Goal: Task Accomplishment & Management: Use online tool/utility

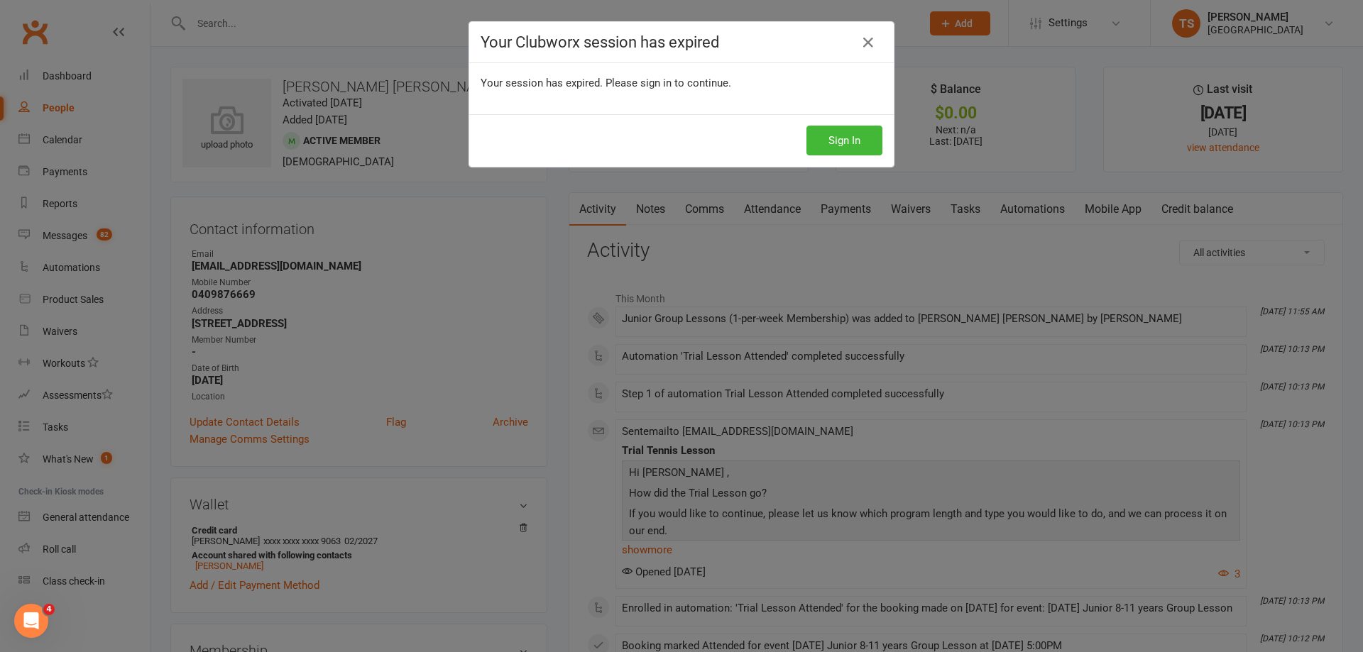
click at [828, 142] on button "Sign In" at bounding box center [844, 141] width 76 height 30
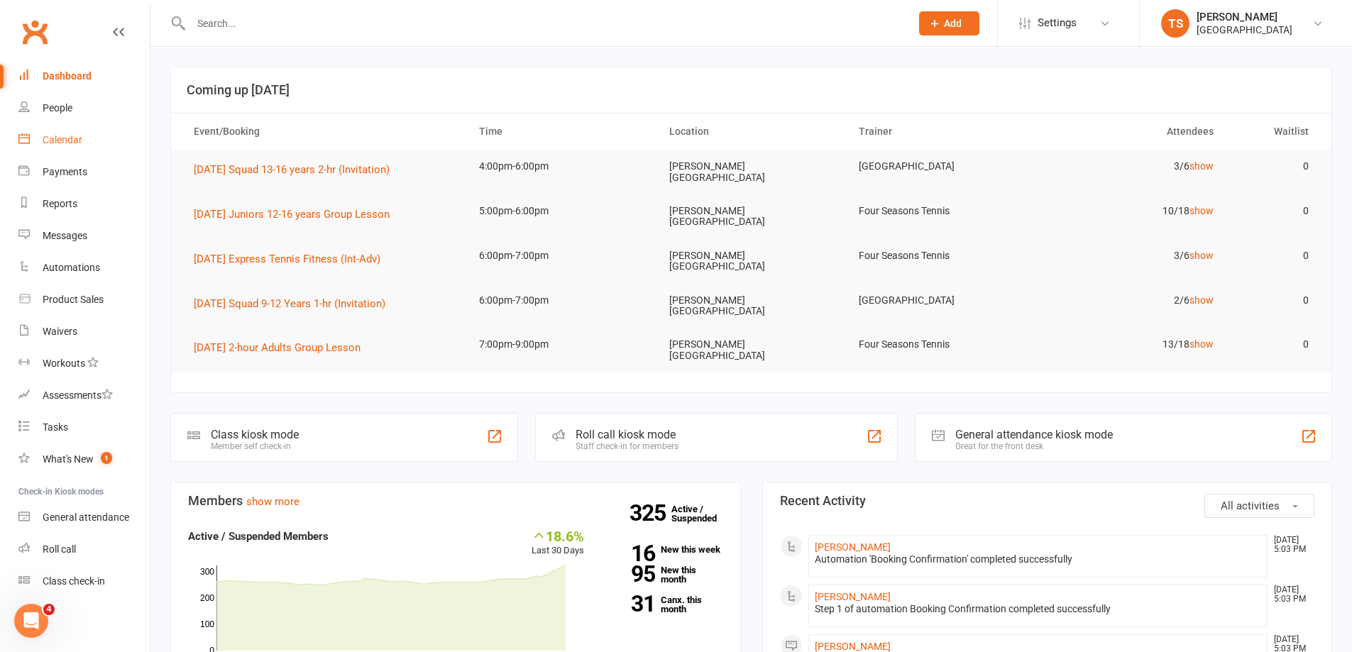
click at [68, 140] on div "Calendar" at bounding box center [63, 139] width 40 height 11
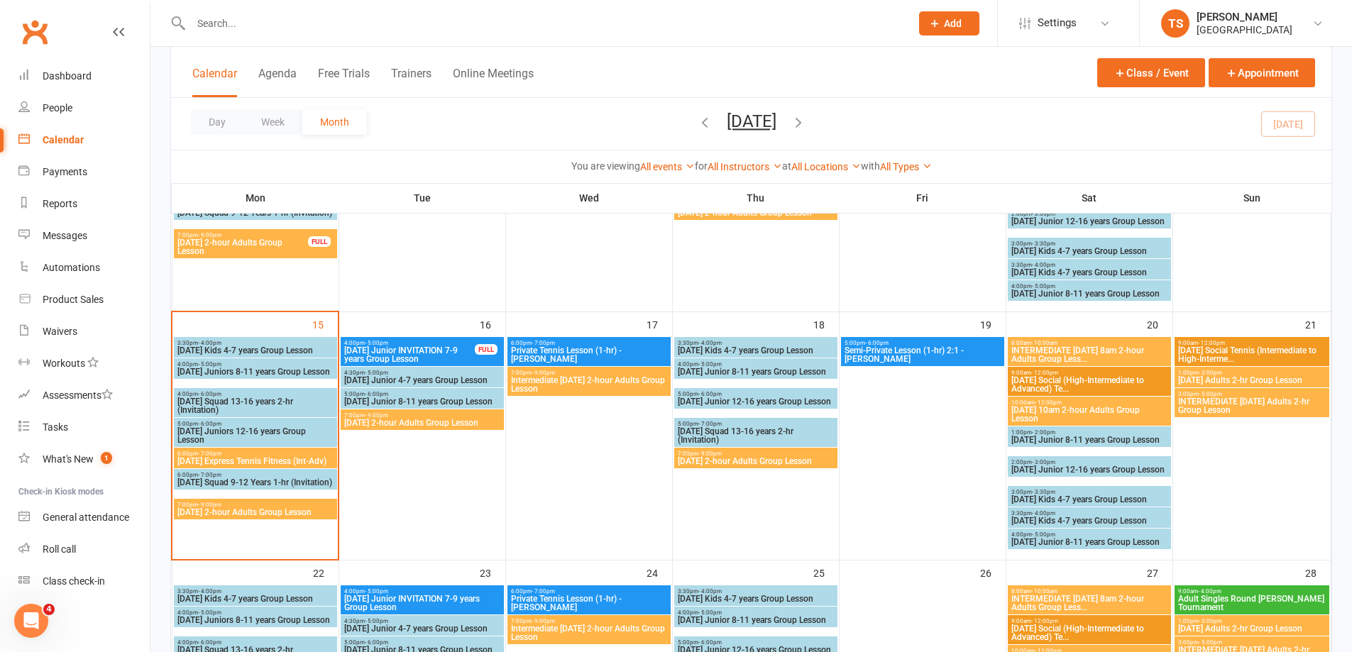
scroll to position [497, 0]
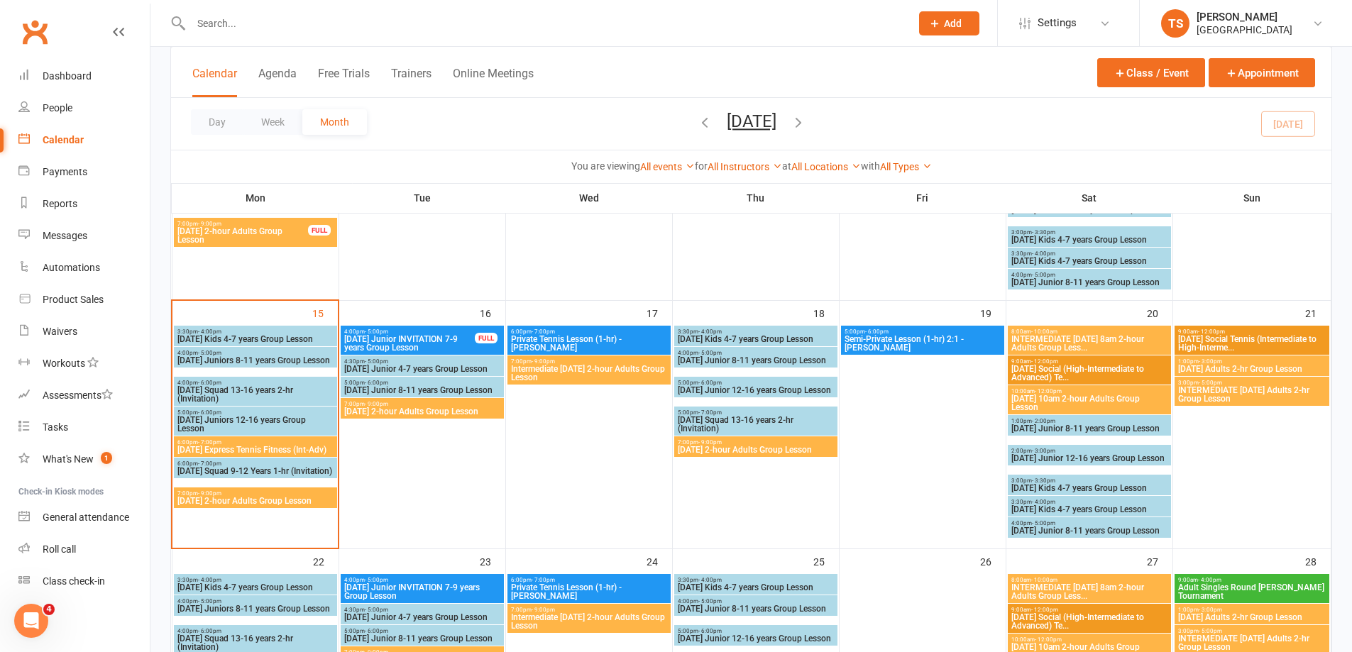
click at [222, 502] on span "[DATE] 2-hour Adults Group Lesson" at bounding box center [256, 501] width 158 height 9
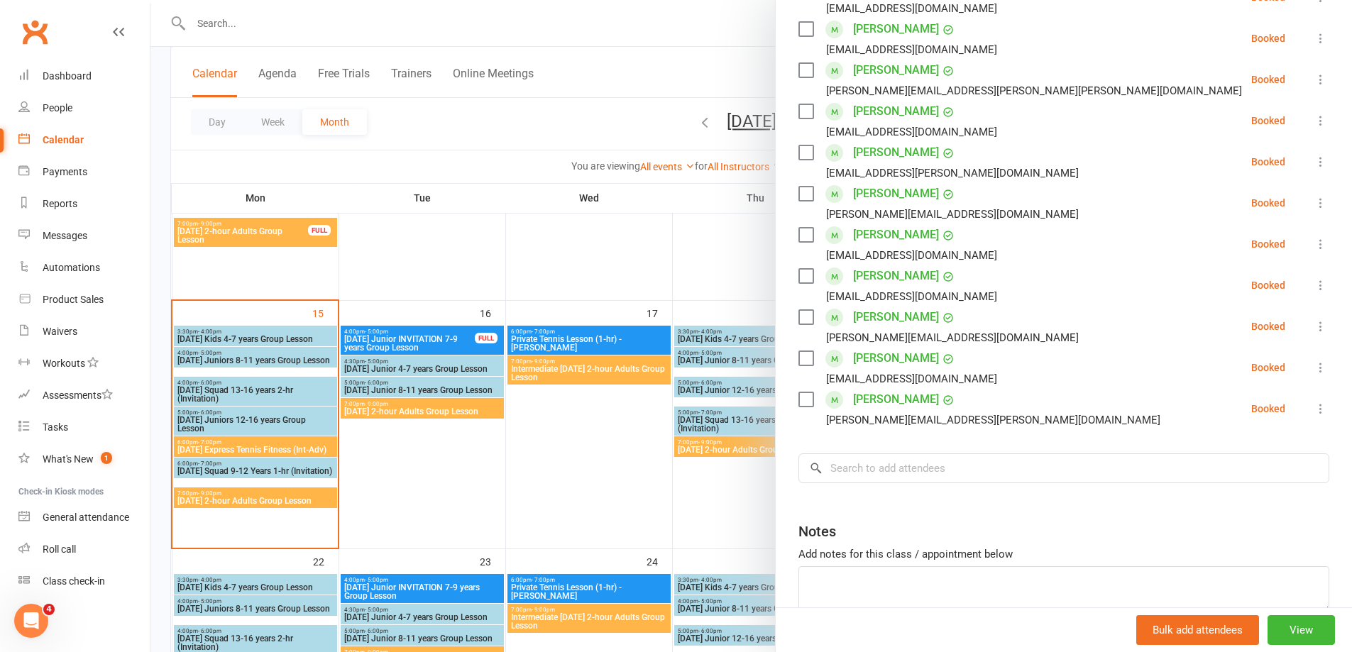
scroll to position [375, 0]
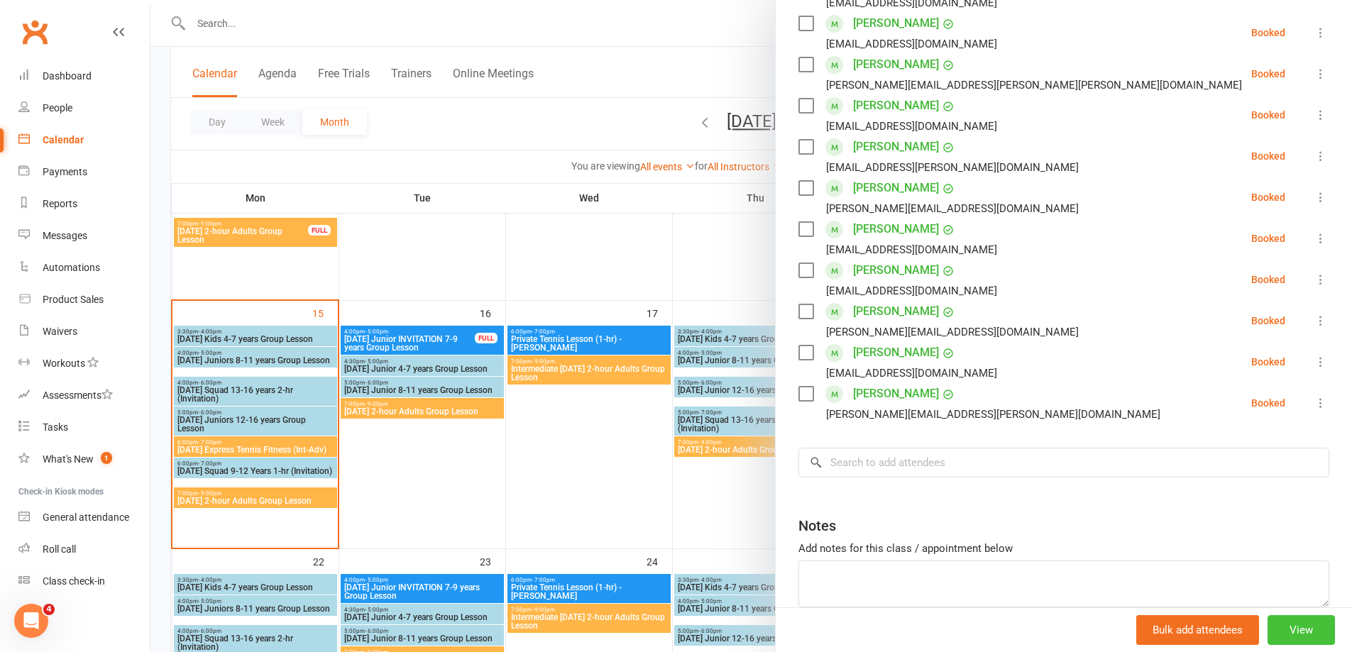
click at [1285, 632] on button "View" at bounding box center [1301, 630] width 67 height 30
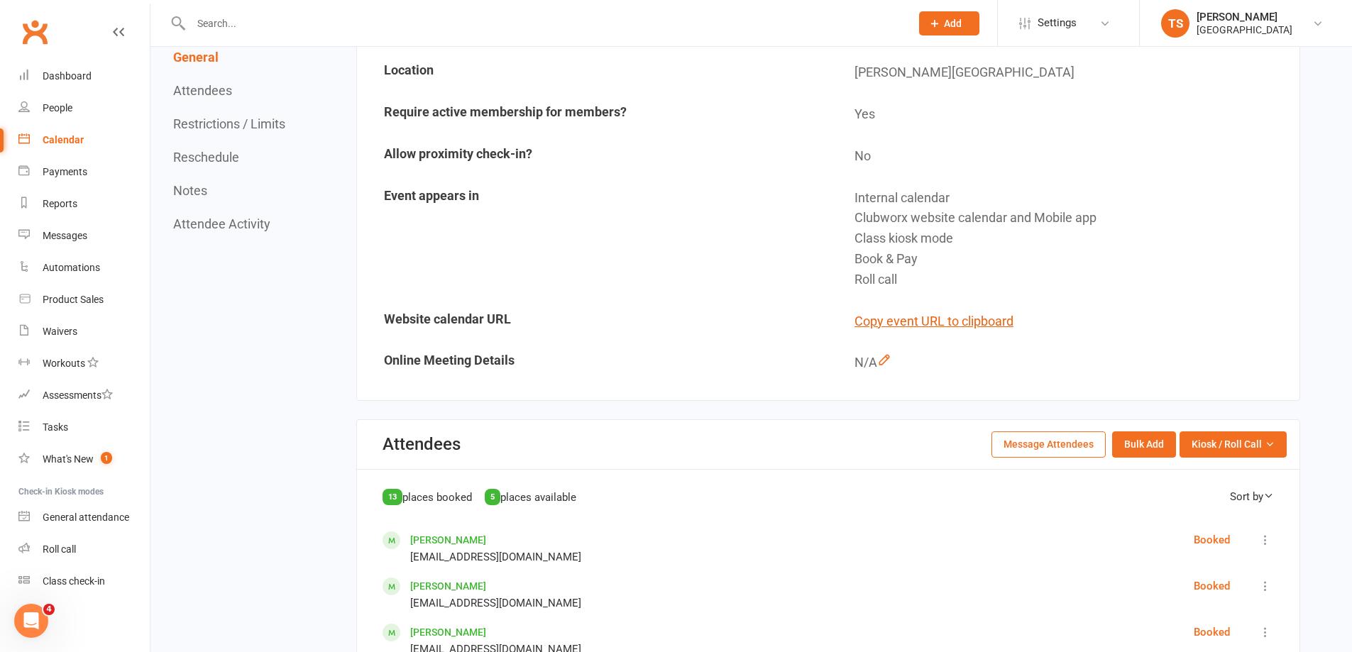
scroll to position [639, 0]
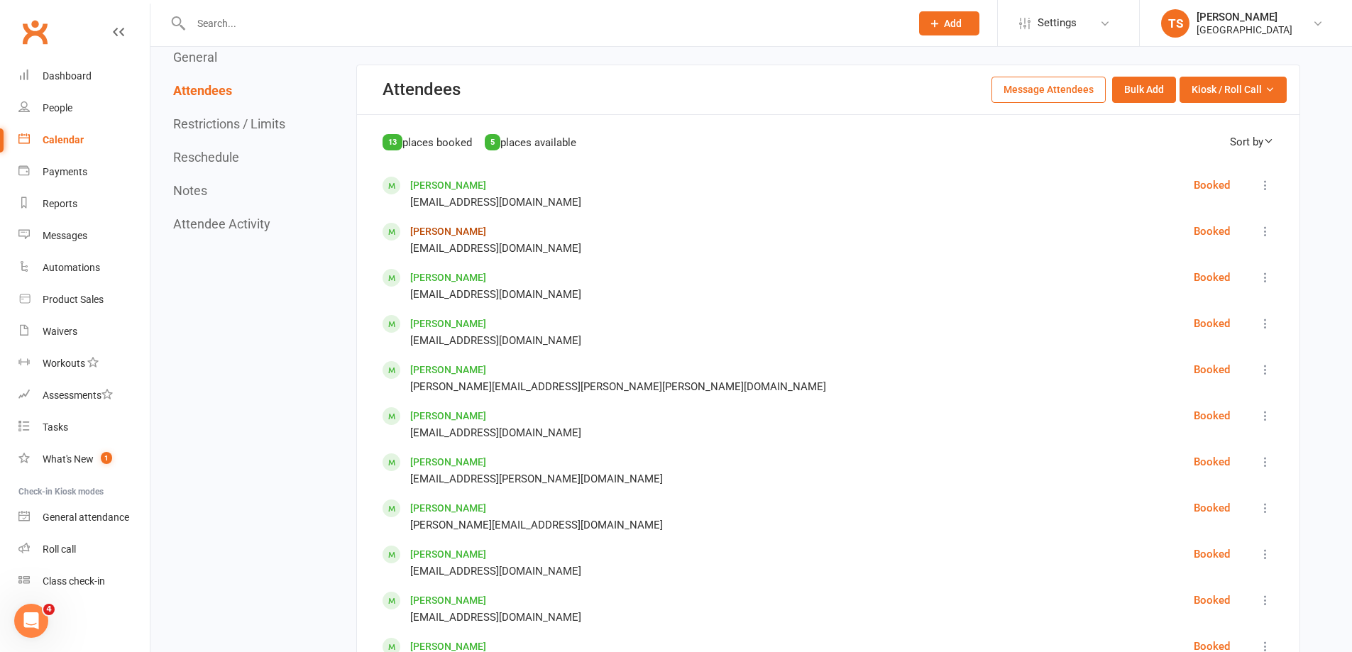
click at [446, 234] on link "[PERSON_NAME]" at bounding box center [448, 231] width 76 height 11
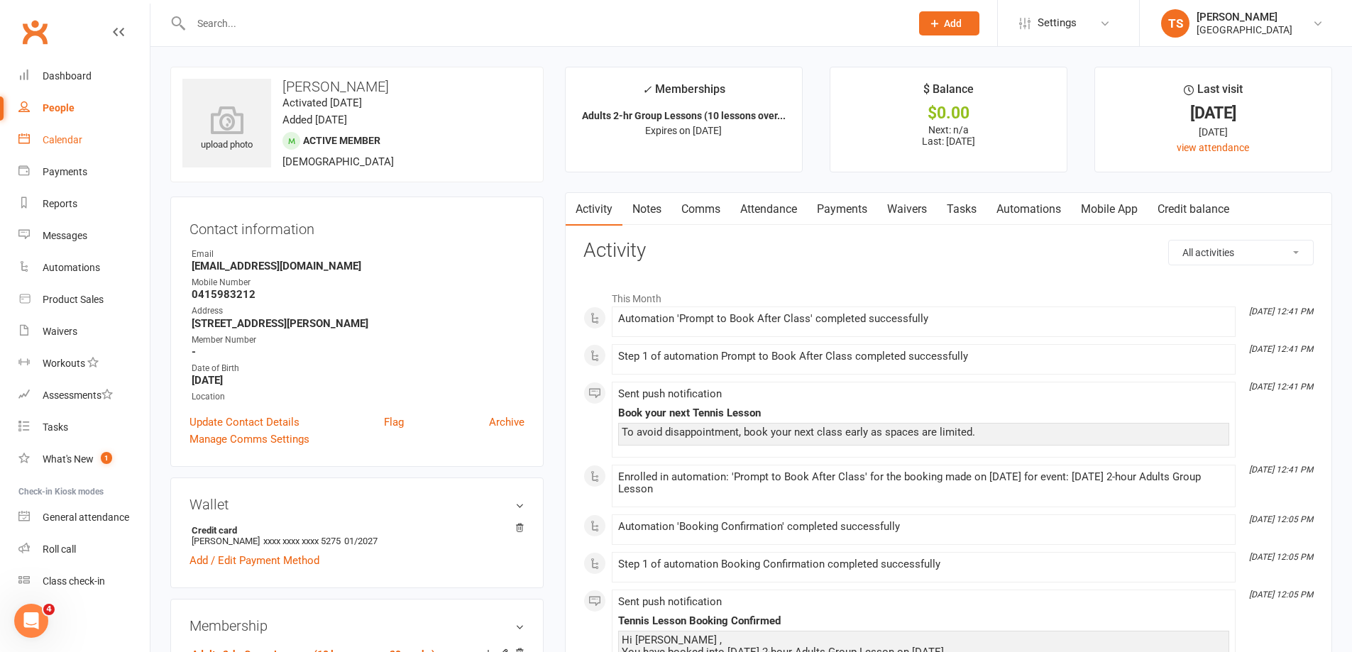
click at [70, 136] on div "Calendar" at bounding box center [63, 139] width 40 height 11
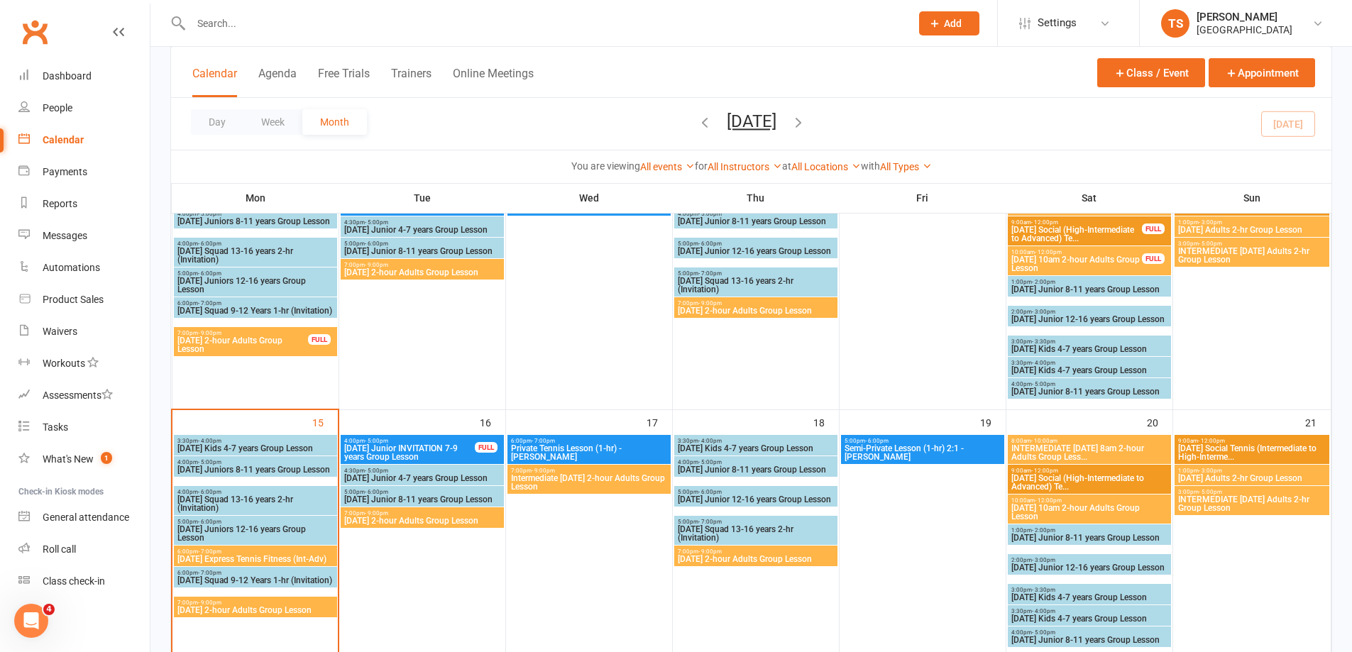
scroll to position [568, 0]
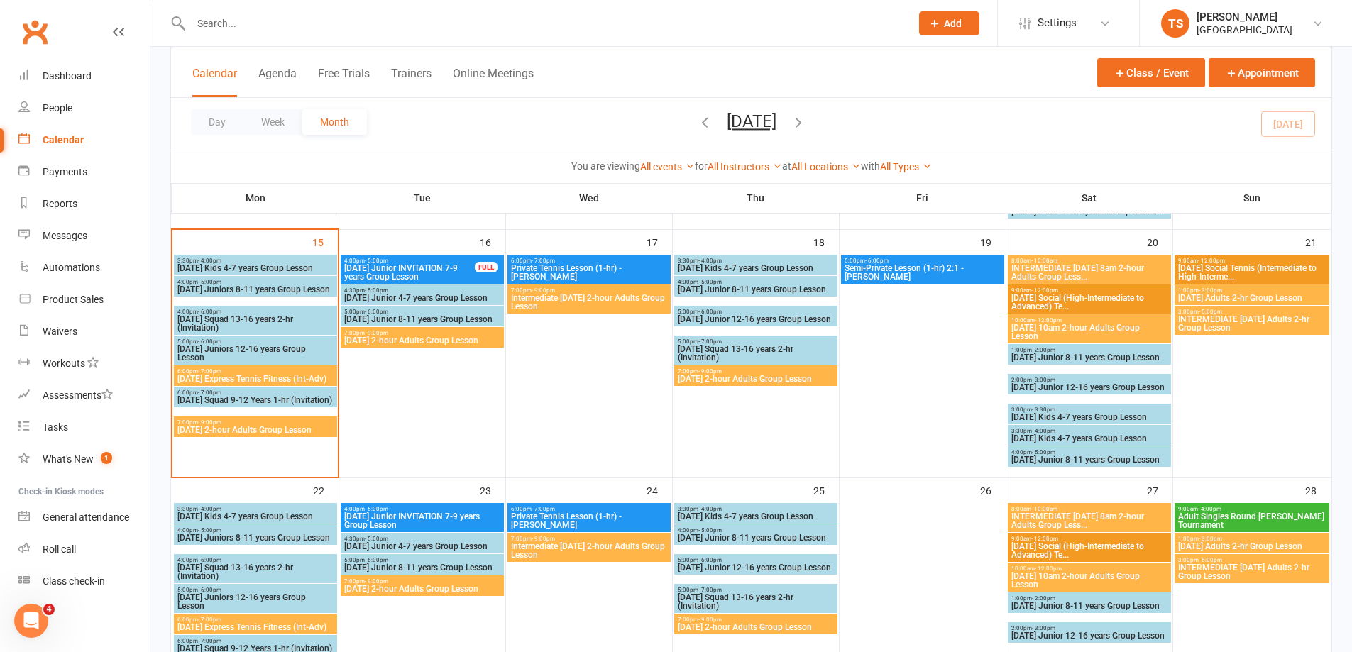
click at [261, 423] on span "7:00pm - 9:00pm" at bounding box center [256, 422] width 158 height 6
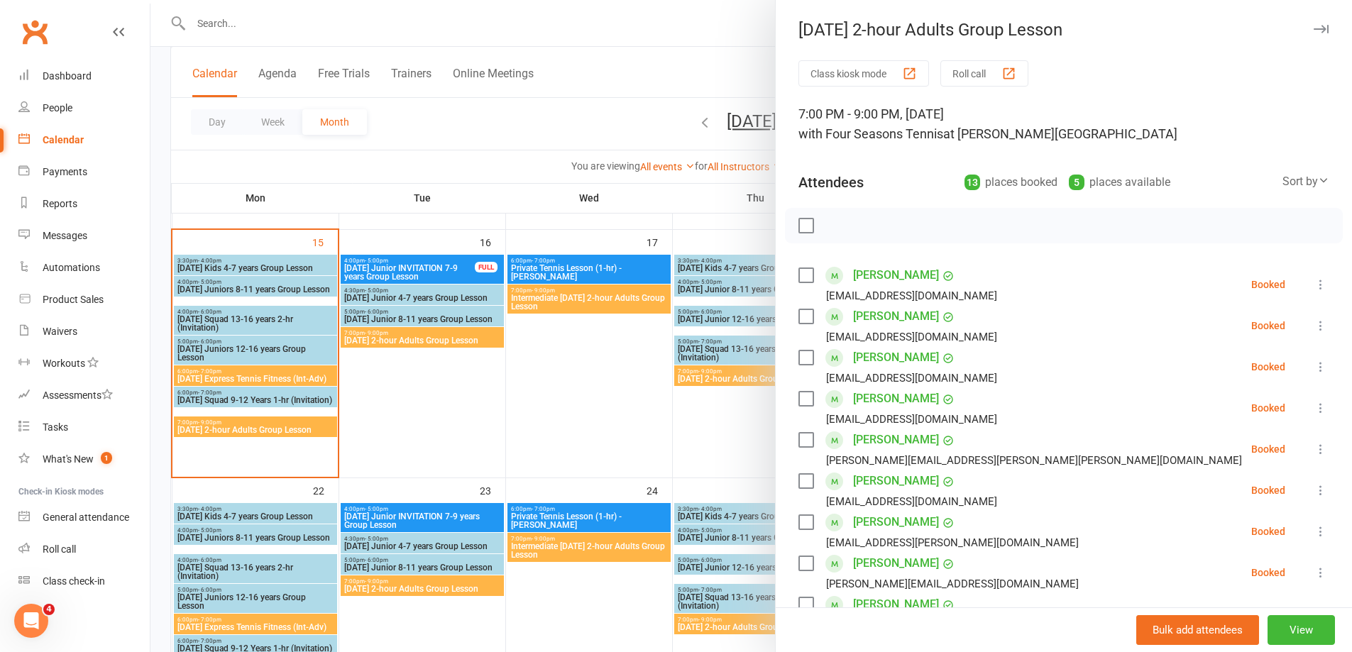
click at [977, 68] on button "Roll call" at bounding box center [984, 73] width 88 height 26
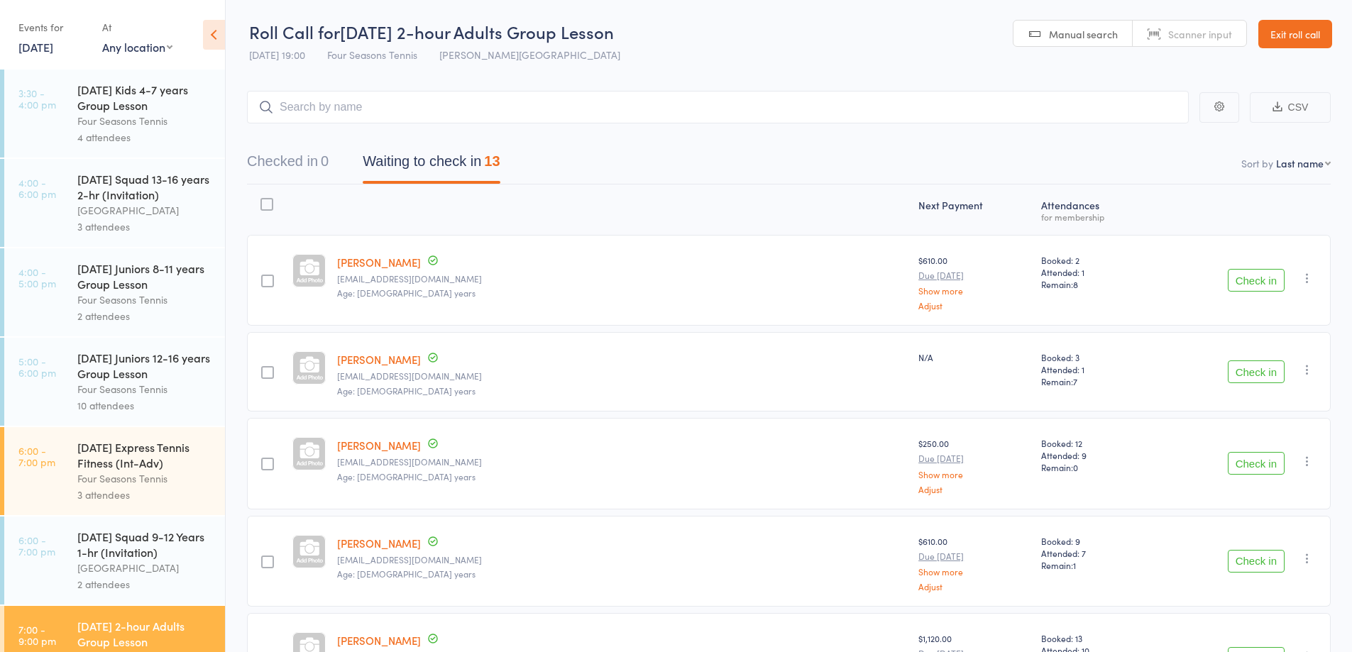
click at [1296, 101] on button "CSV" at bounding box center [1290, 107] width 81 height 31
